Goal: Task Accomplishment & Management: Complete application form

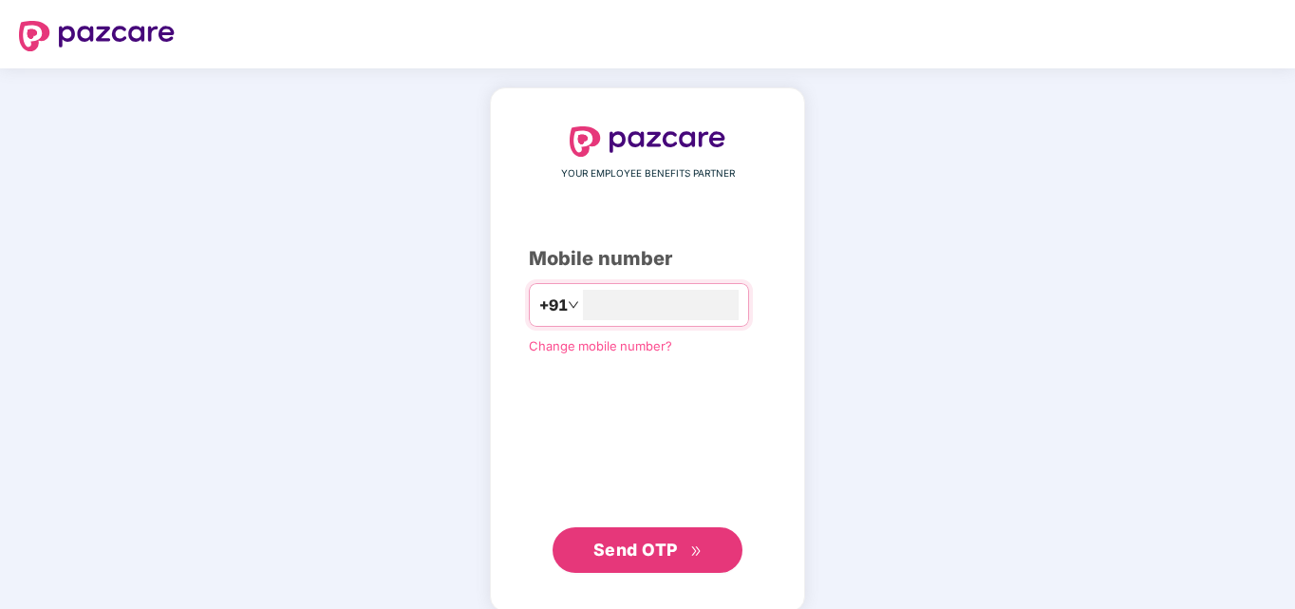
type input "**********"
click at [628, 562] on button "Send OTP" at bounding box center [648, 548] width 190 height 46
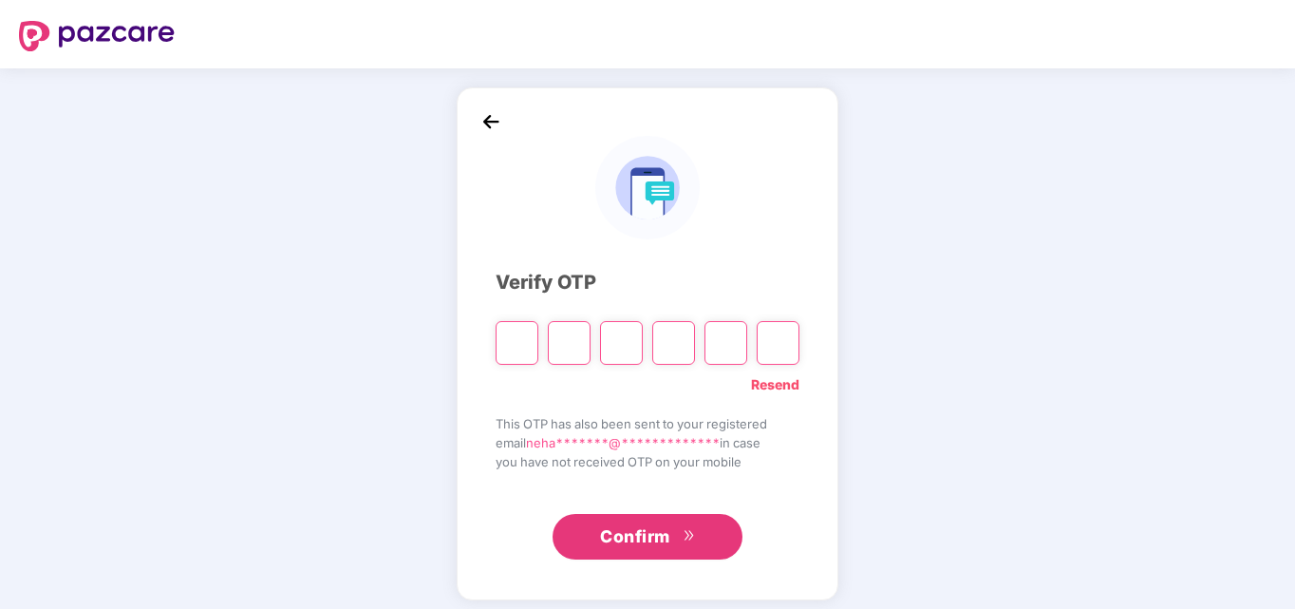
type input "*"
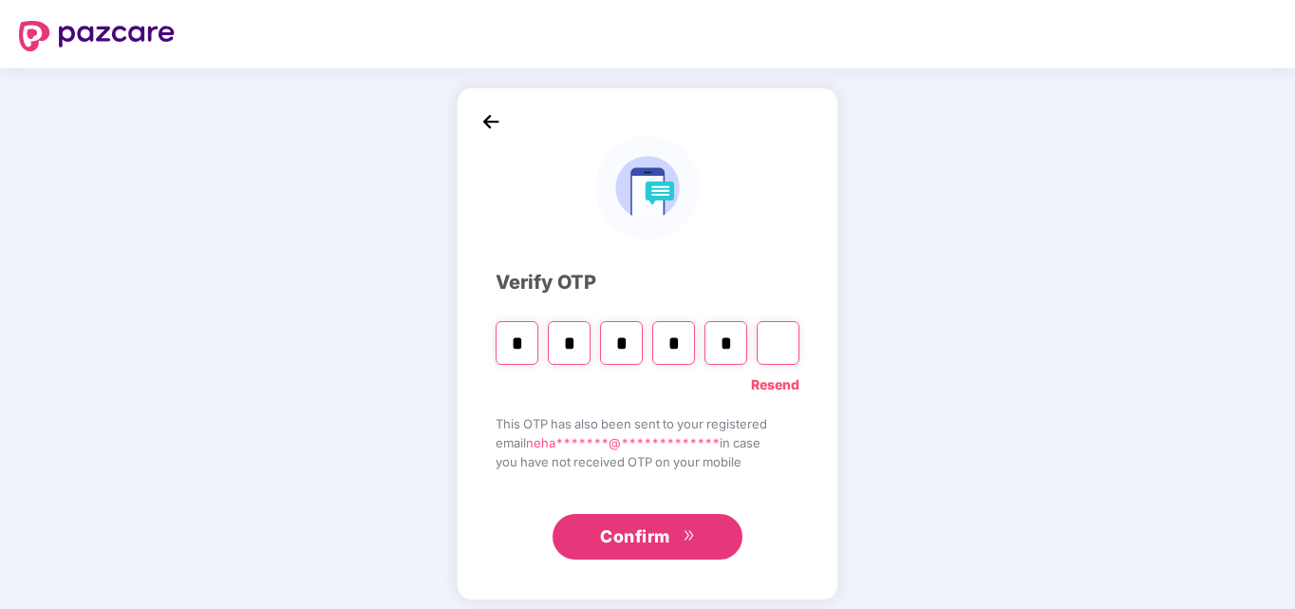
type input "*"
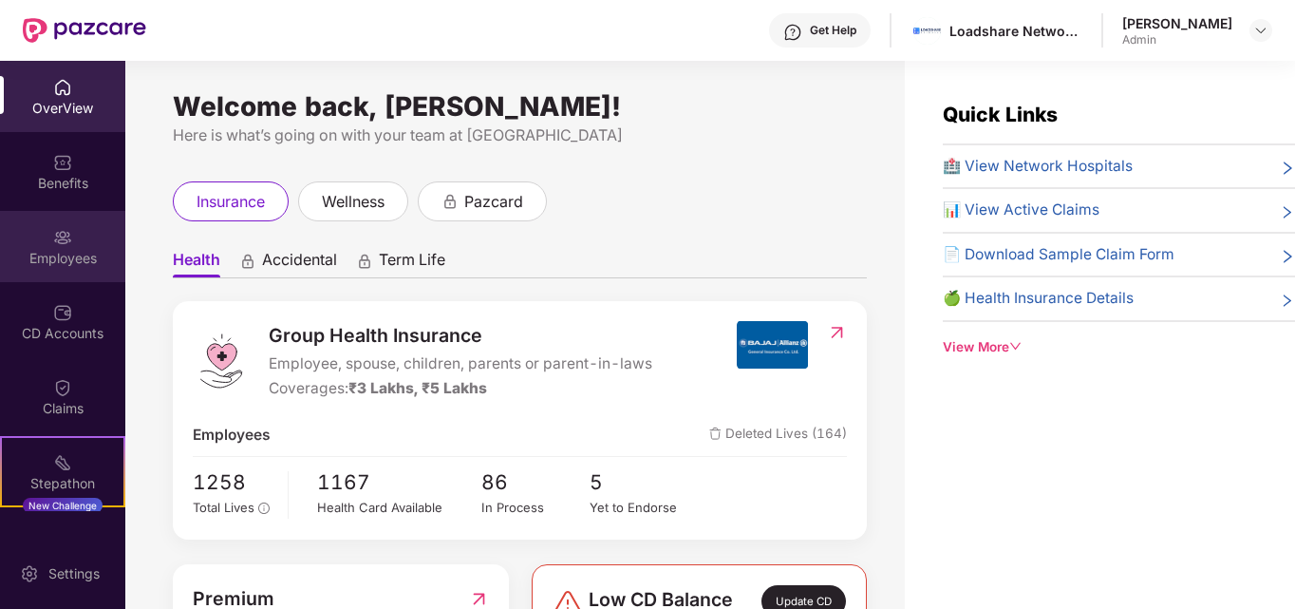
click at [68, 273] on div "Employees" at bounding box center [62, 246] width 125 height 71
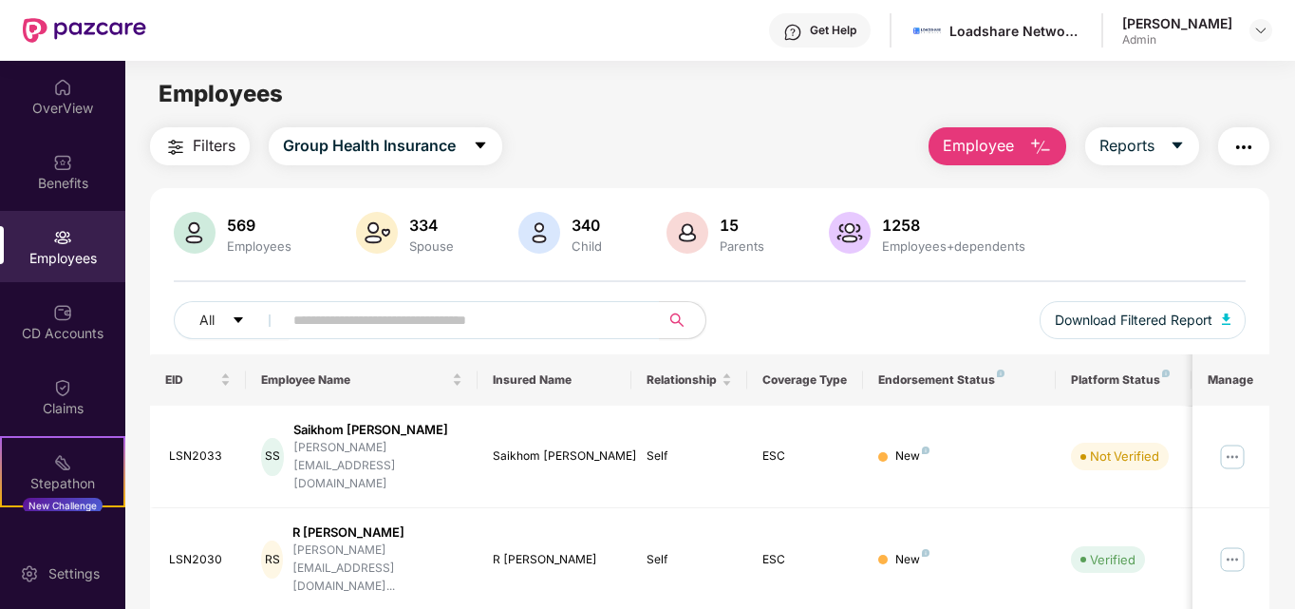
click at [1017, 156] on button "Employee" at bounding box center [998, 146] width 138 height 38
click at [1008, 149] on span "Employee" at bounding box center [978, 146] width 71 height 24
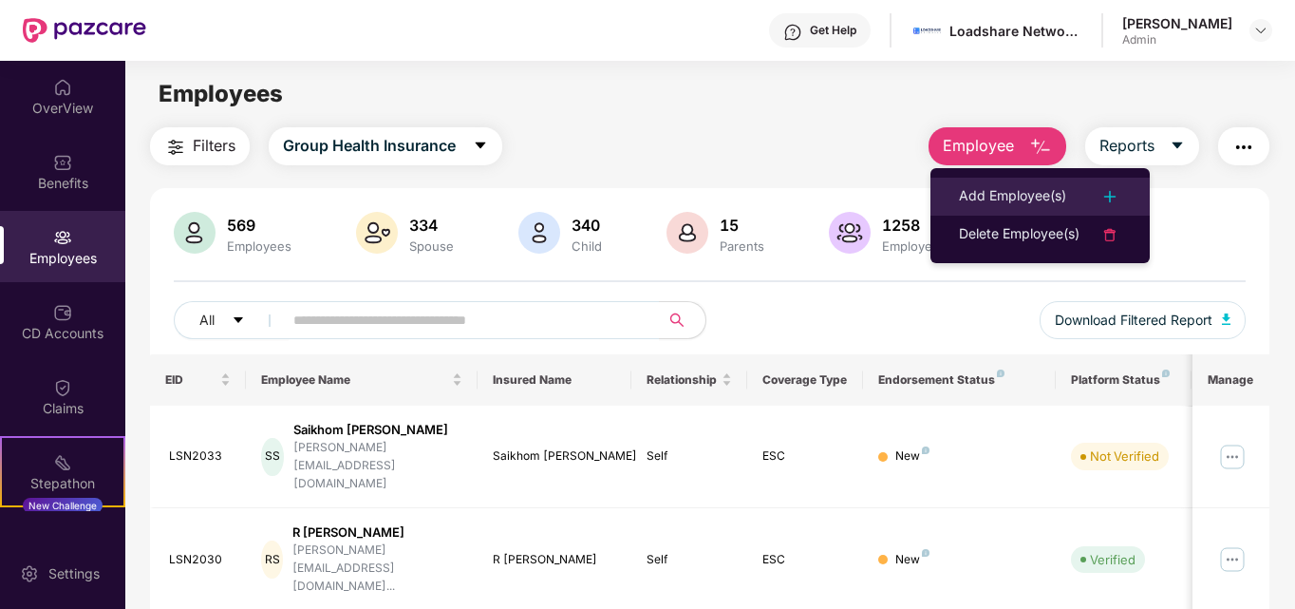
click at [1005, 202] on div "Add Employee(s)" at bounding box center [1012, 196] width 107 height 23
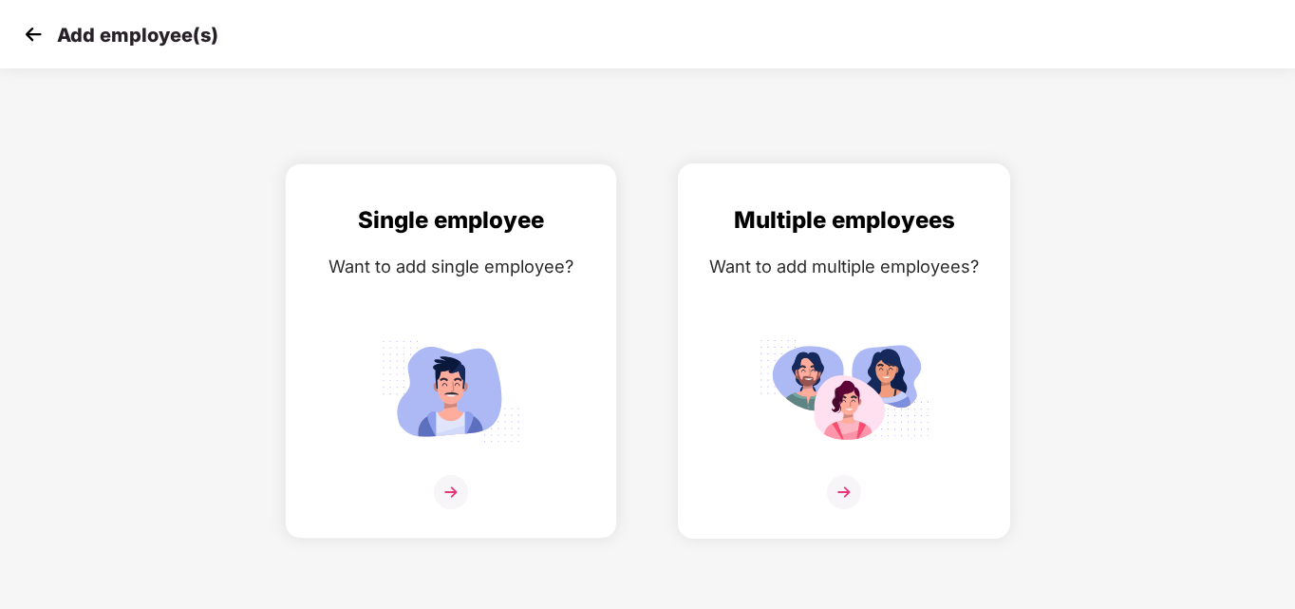
click at [840, 332] on img at bounding box center [844, 390] width 171 height 119
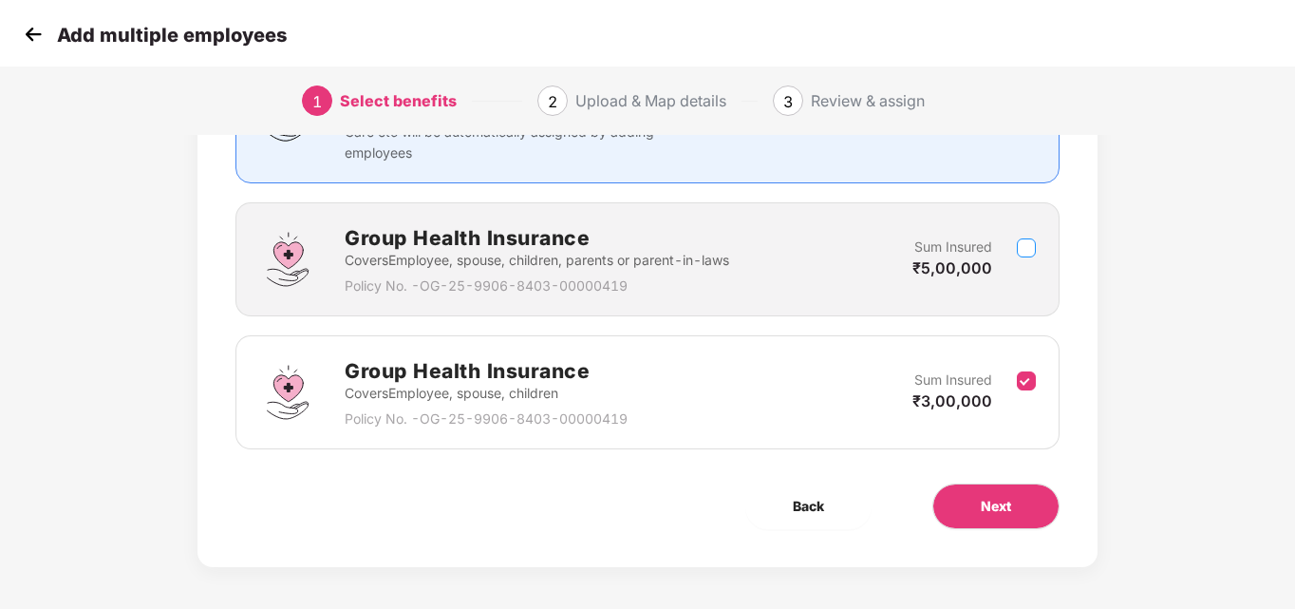
scroll to position [226, 0]
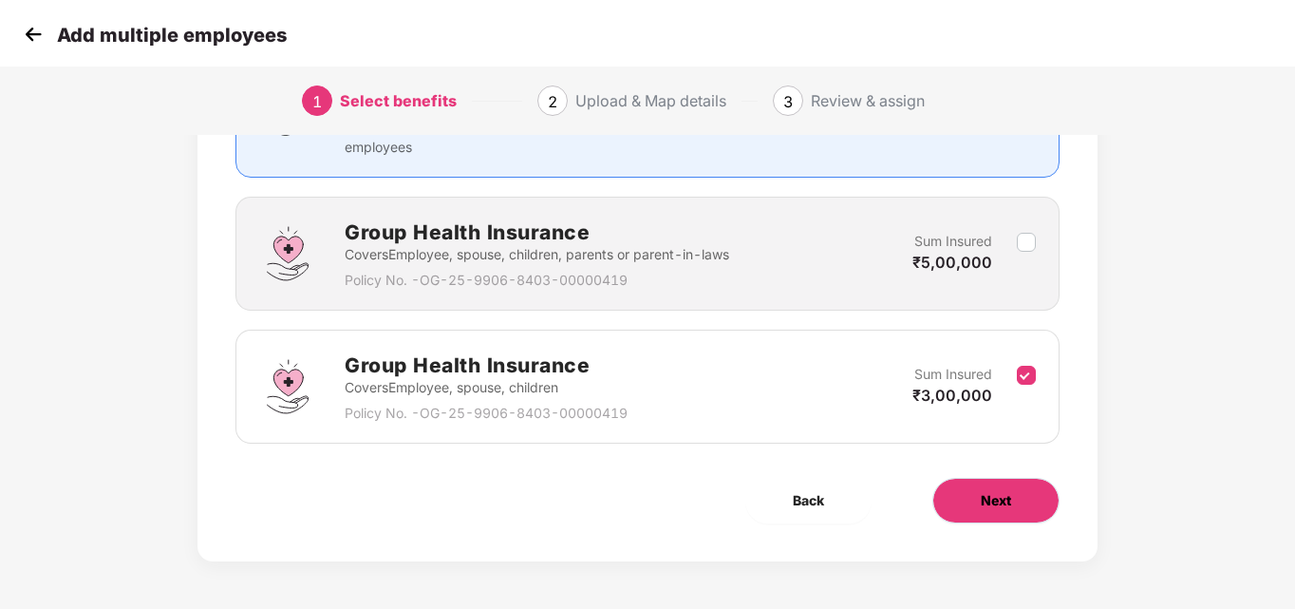
click at [994, 510] on span "Next" at bounding box center [996, 500] width 30 height 21
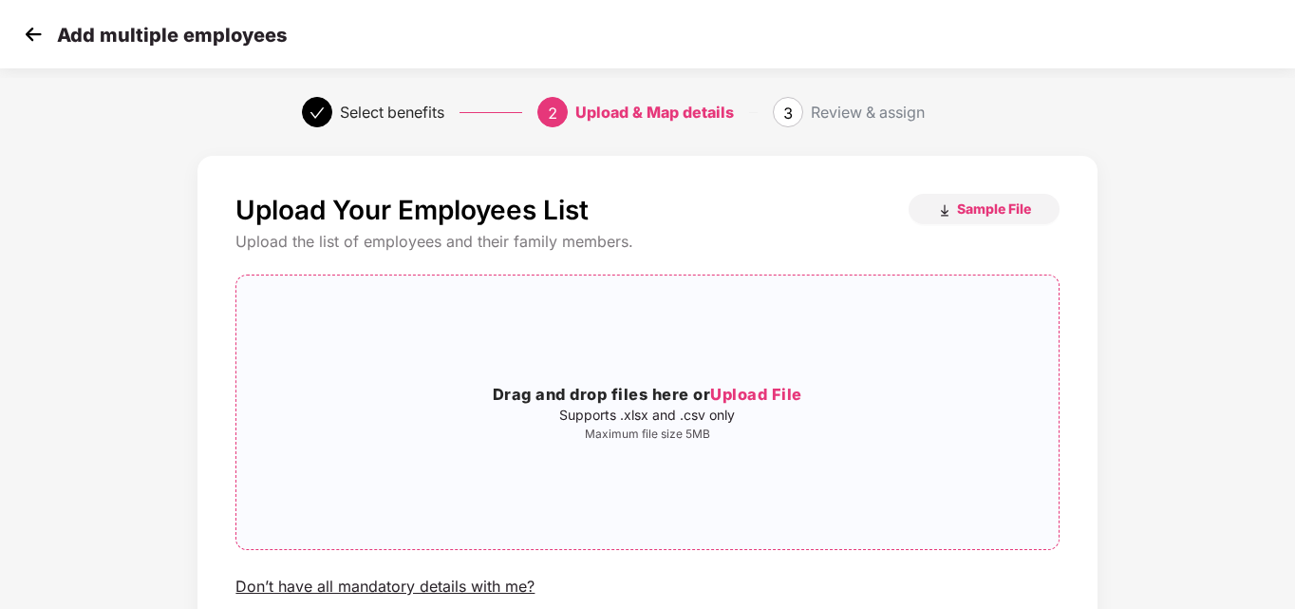
click at [725, 386] on span "Upload File" at bounding box center [756, 394] width 92 height 19
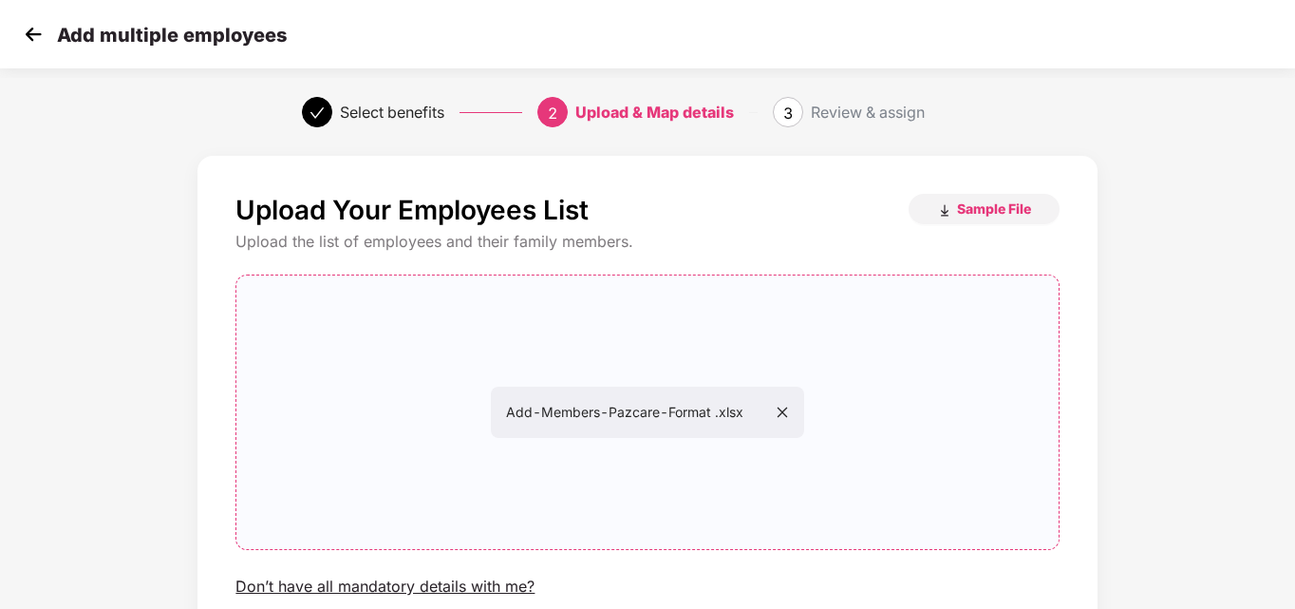
scroll to position [154, 0]
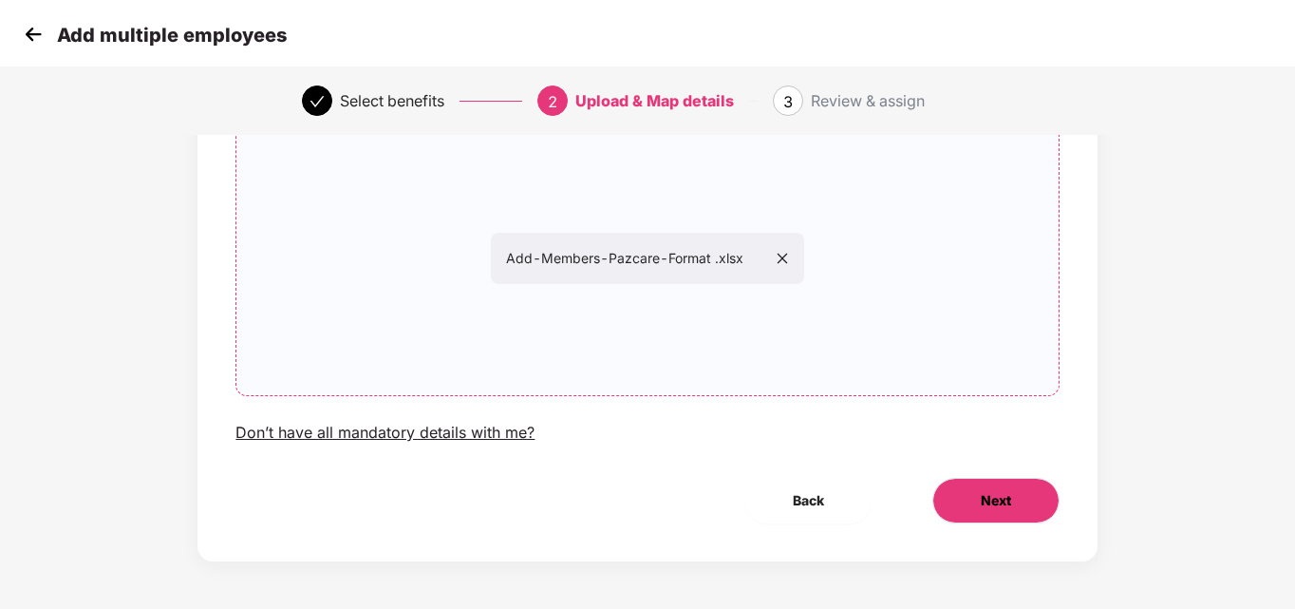
click at [990, 503] on span "Next" at bounding box center [996, 500] width 30 height 21
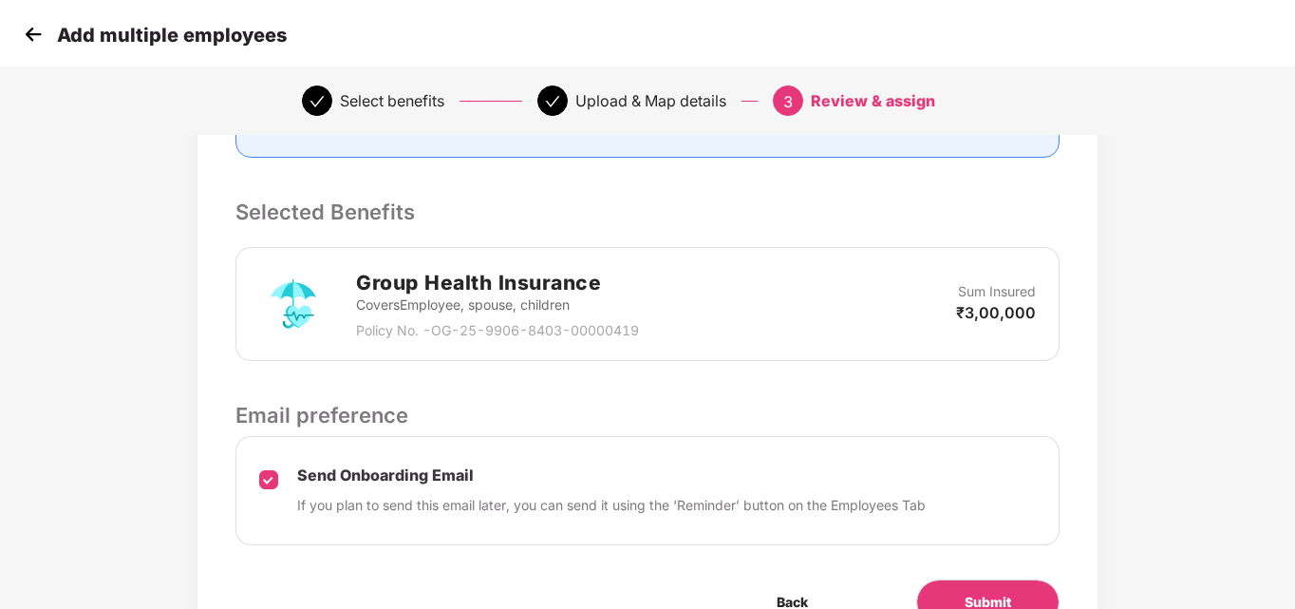
scroll to position [471, 0]
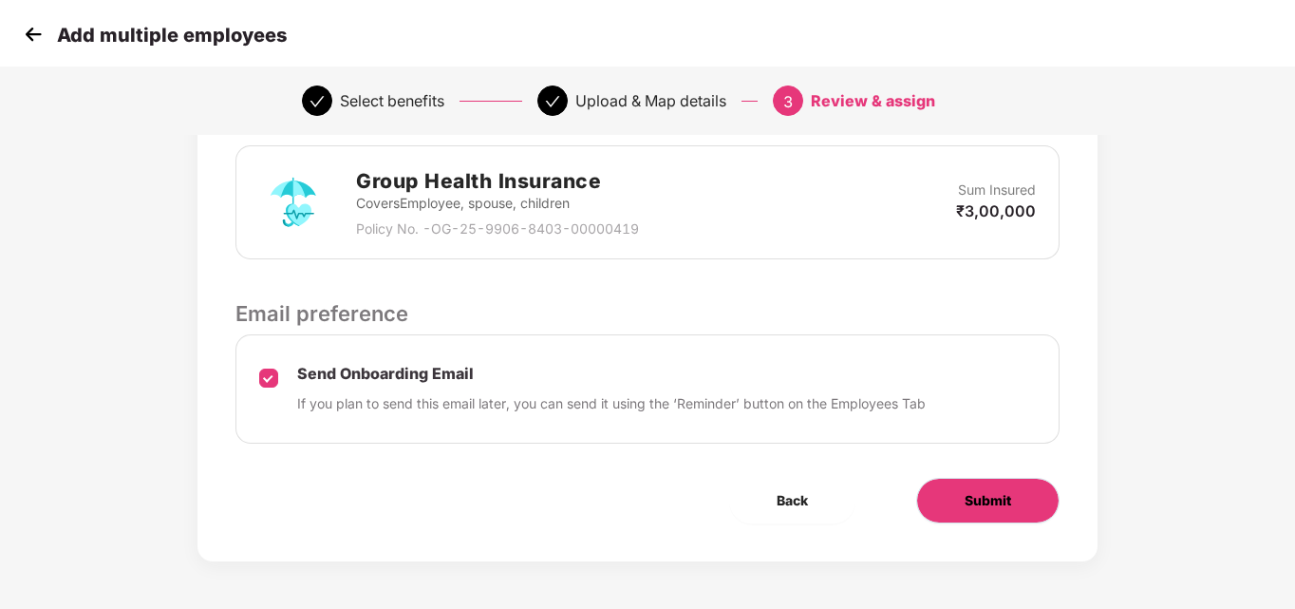
click at [964, 489] on button "Submit" at bounding box center [987, 501] width 143 height 46
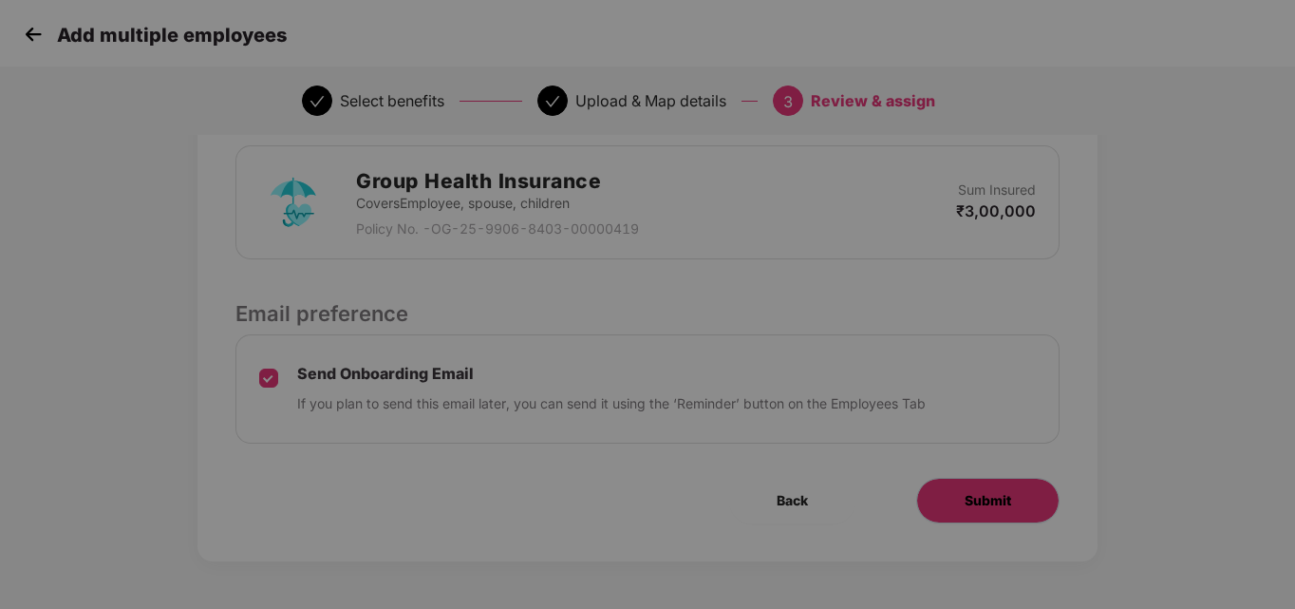
scroll to position [0, 0]
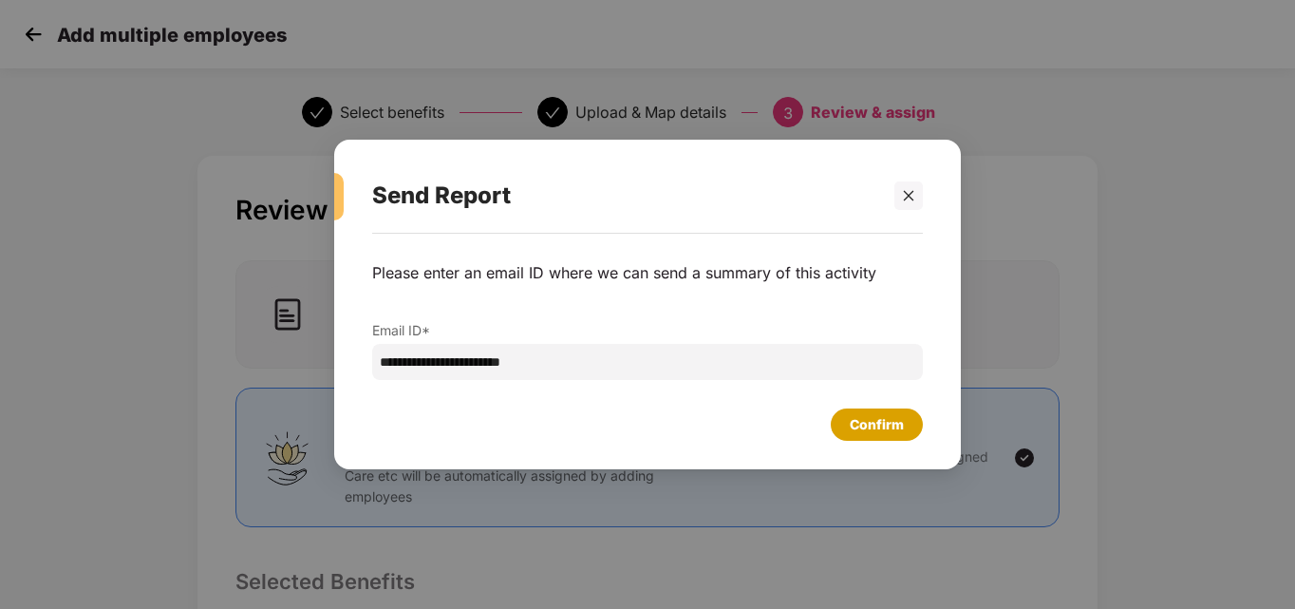
click at [841, 418] on div "Confirm" at bounding box center [877, 424] width 92 height 32
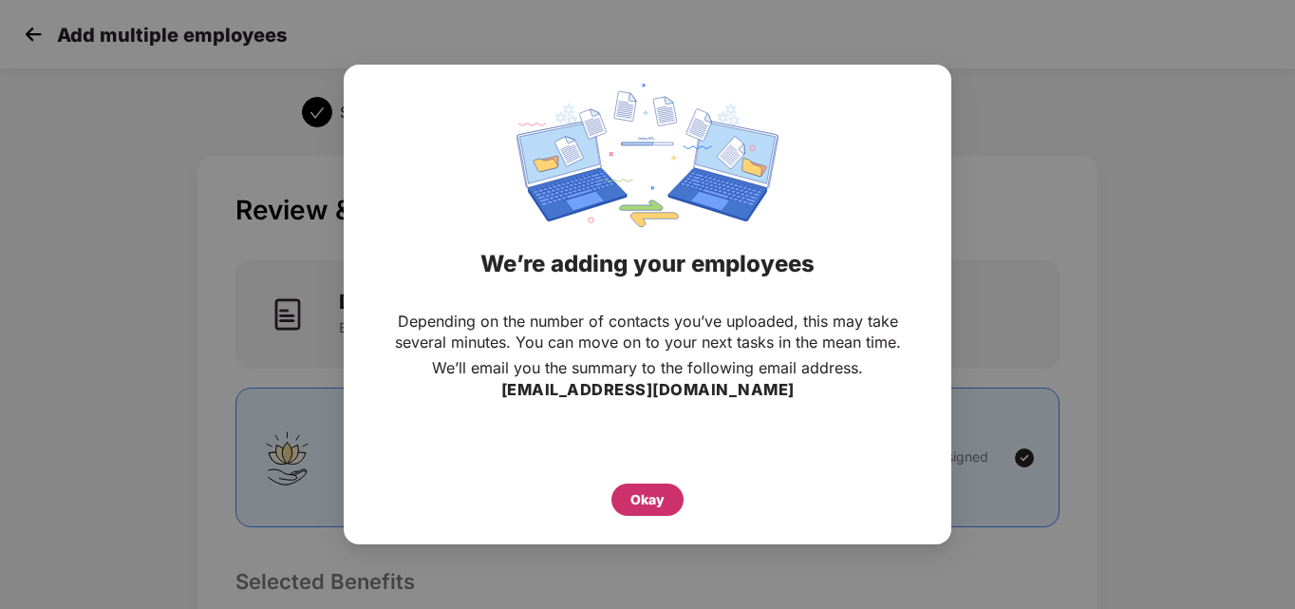
click at [639, 497] on div "Okay" at bounding box center [648, 499] width 34 height 21
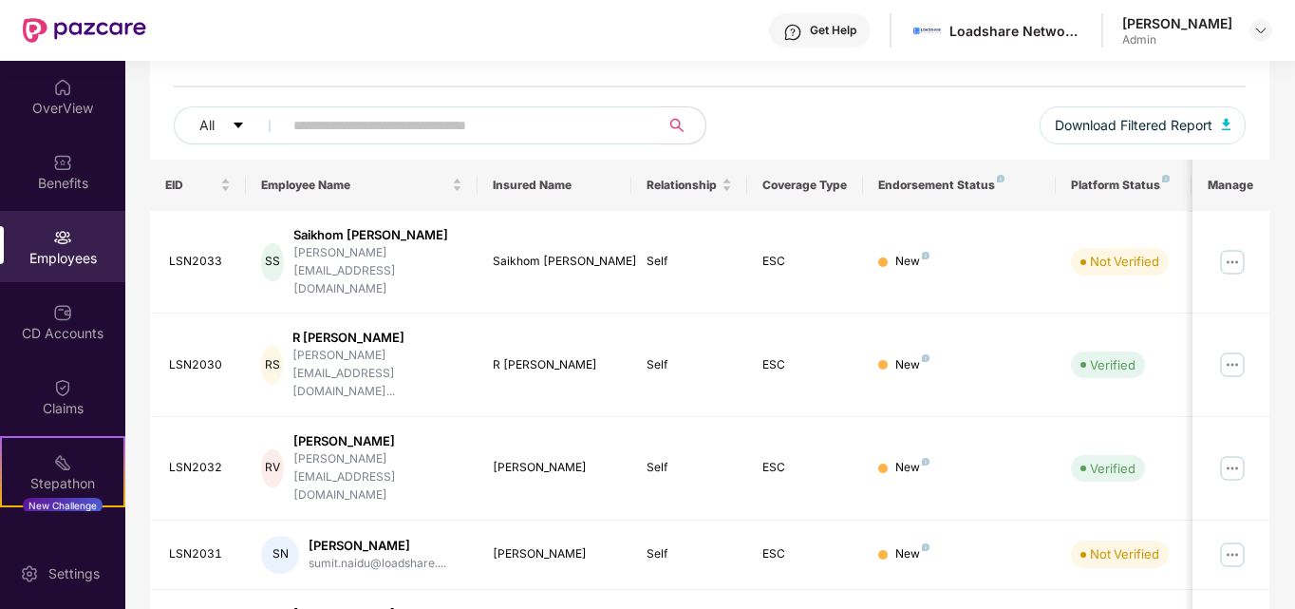
scroll to position [194, 0]
